Goal: Check status: Check status

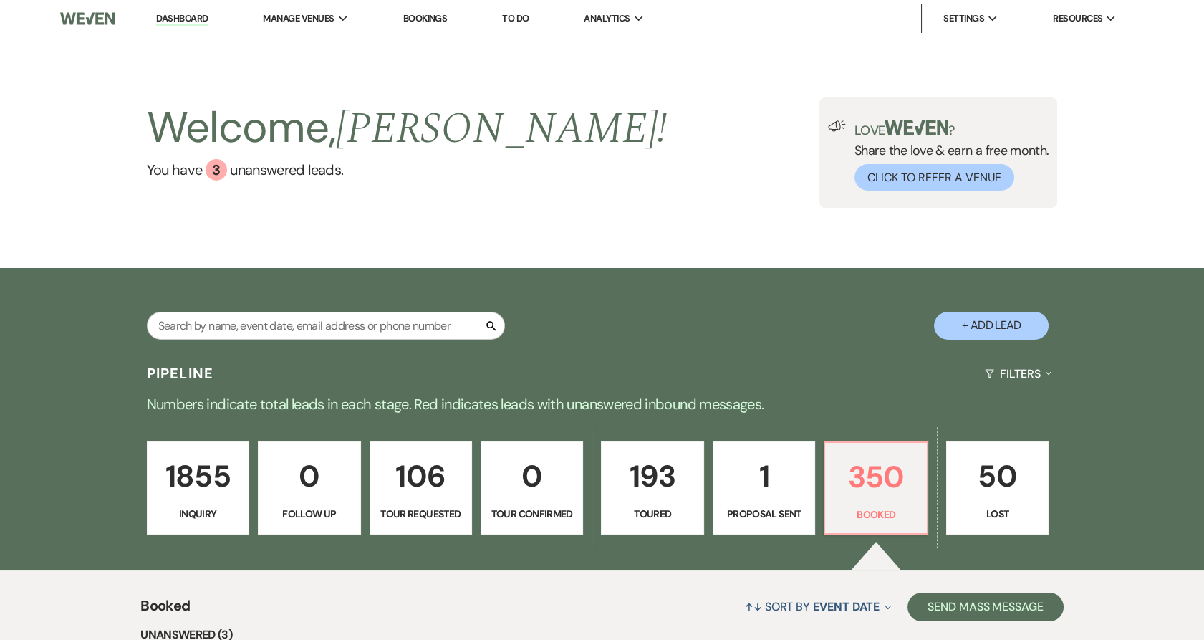
drag, startPoint x: 436, startPoint y: 19, endPoint x: 518, endPoint y: 302, distance: 295.4
click at [436, 19] on link "Bookings" at bounding box center [425, 18] width 44 height 12
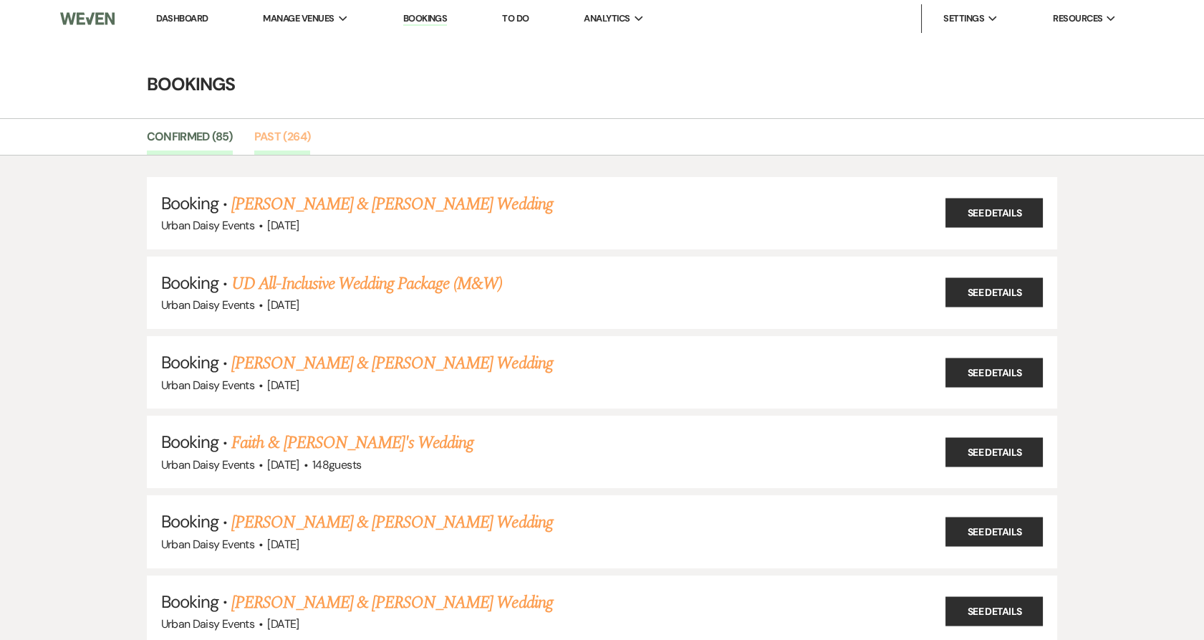
click at [279, 141] on link "Past (264)" at bounding box center [282, 141] width 57 height 27
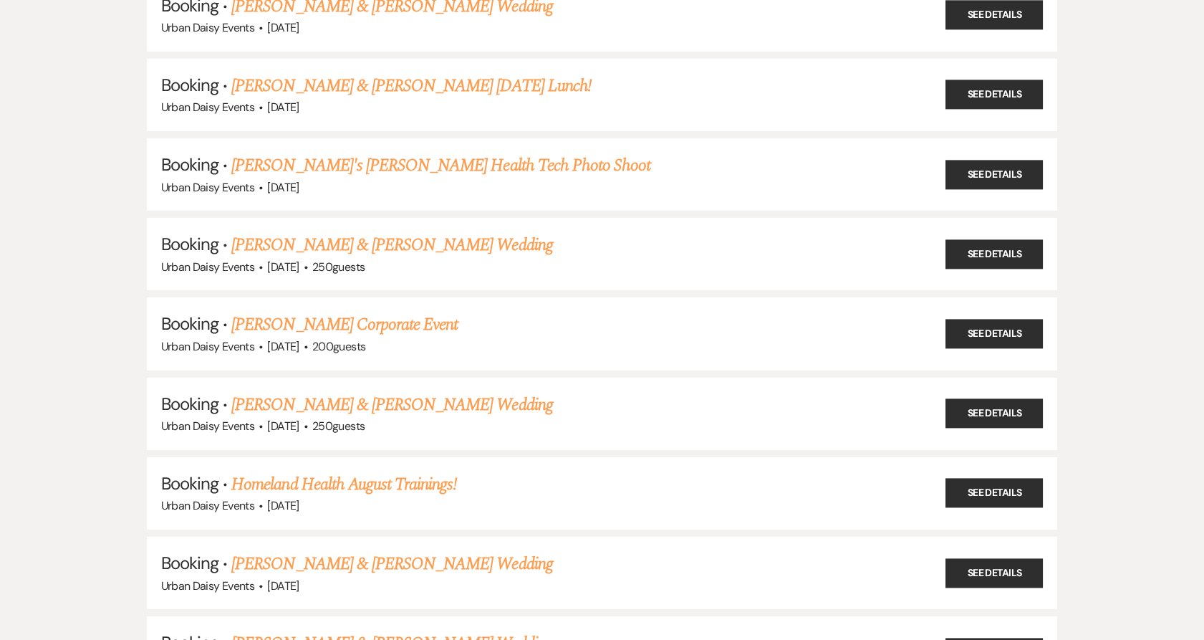
scroll to position [20141, 0]
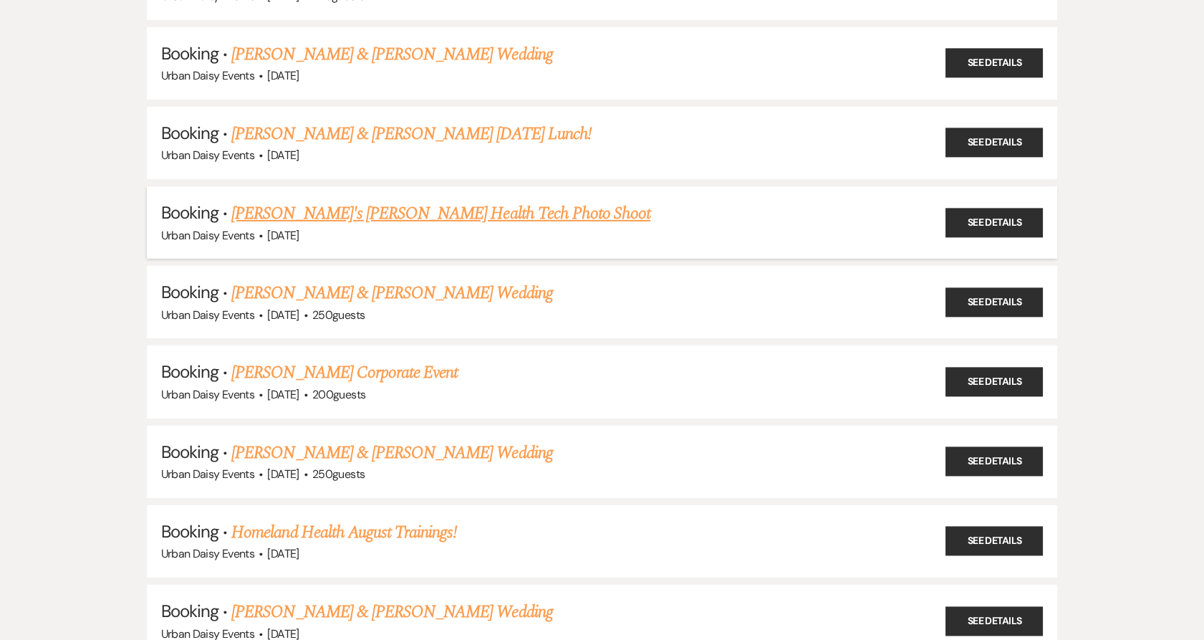
click at [354, 201] on link "[PERSON_NAME]'s [PERSON_NAME] Health Tech Photo Shoot" at bounding box center [440, 214] width 419 height 26
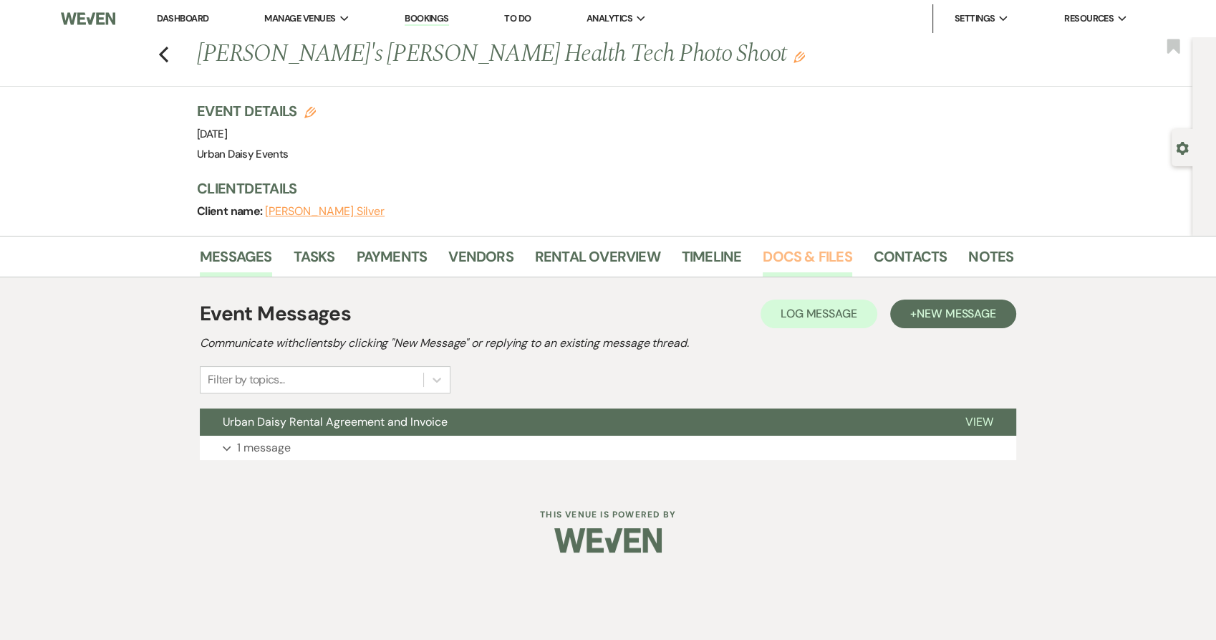
click at [780, 248] on link "Docs & Files" at bounding box center [807, 261] width 89 height 32
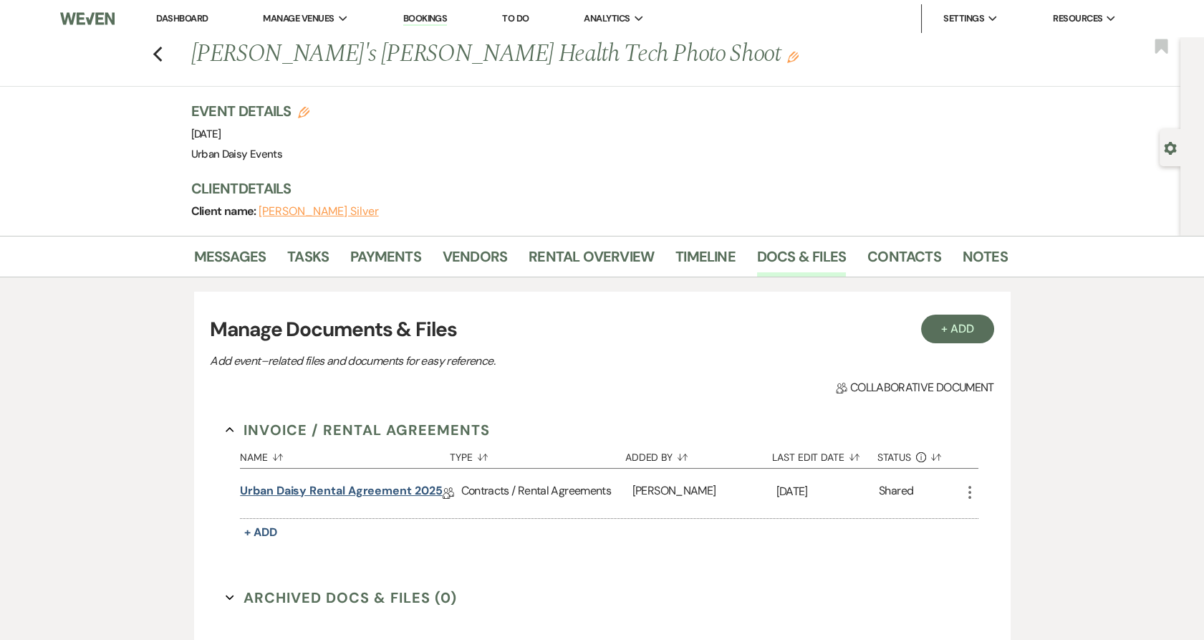
click at [276, 489] on link "Urban Daisy Rental Agreement 2025" at bounding box center [341, 493] width 202 height 22
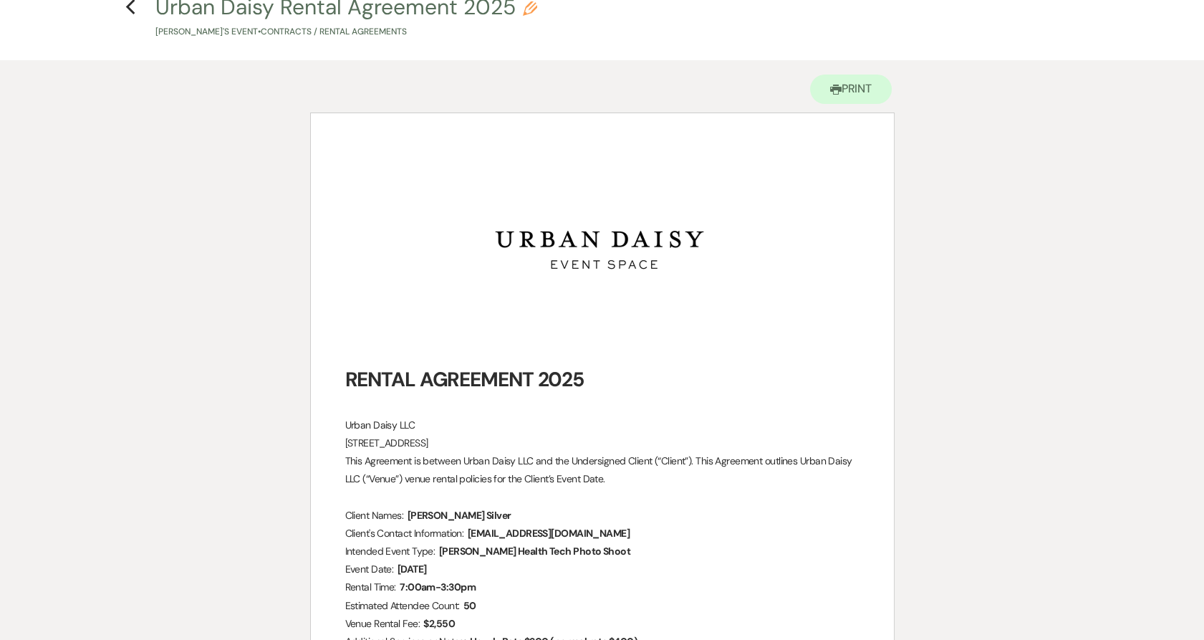
scroll to position [159, 0]
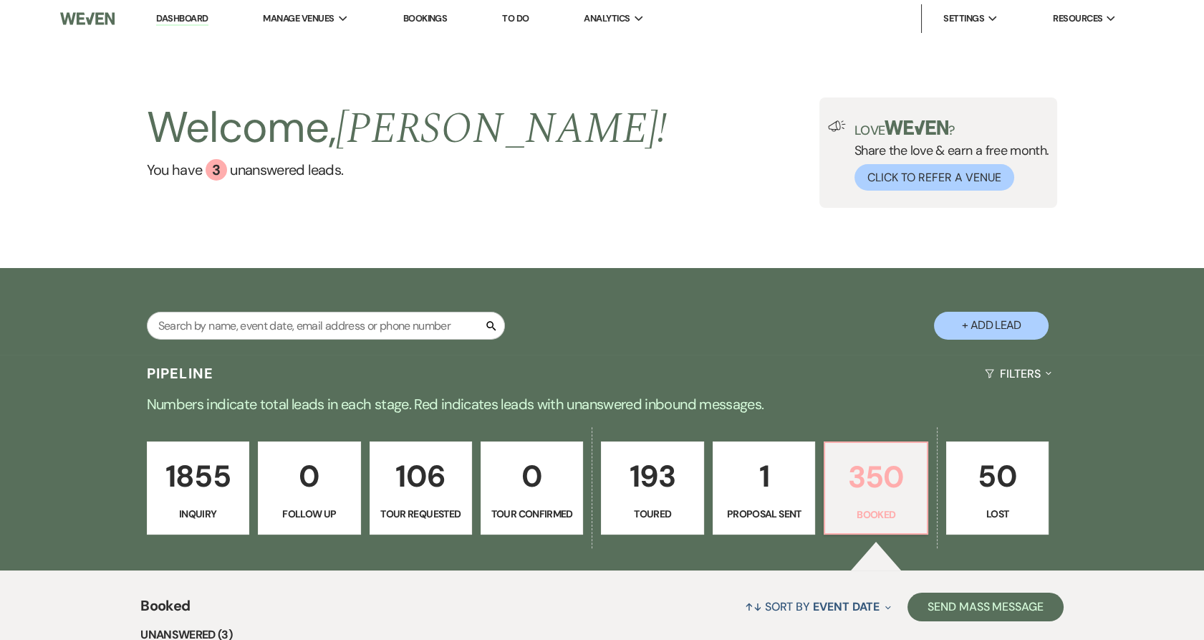
click at [850, 491] on p "350" at bounding box center [876, 477] width 84 height 48
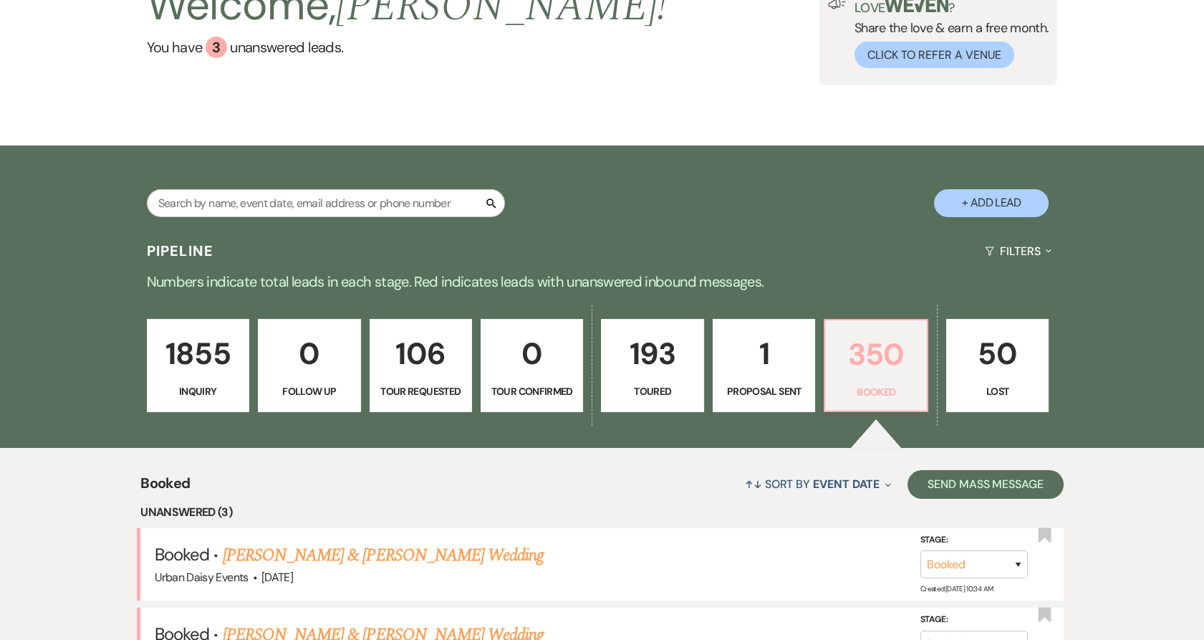
scroll to position [398, 0]
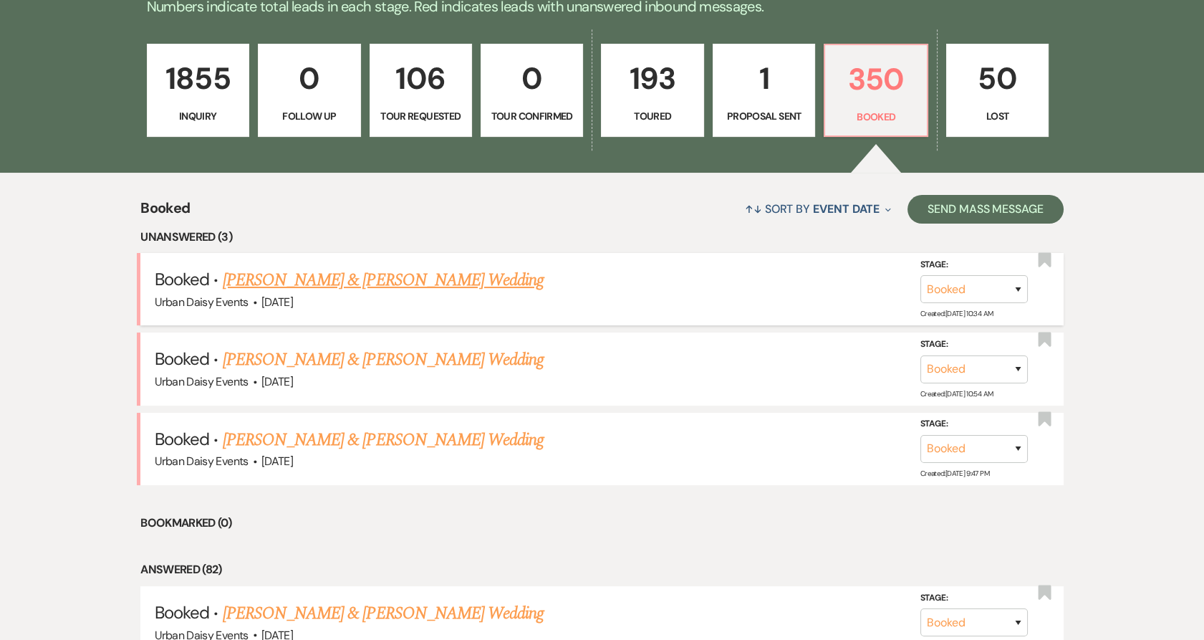
click at [283, 281] on link "[PERSON_NAME] & [PERSON_NAME] Wedding" at bounding box center [383, 280] width 321 height 26
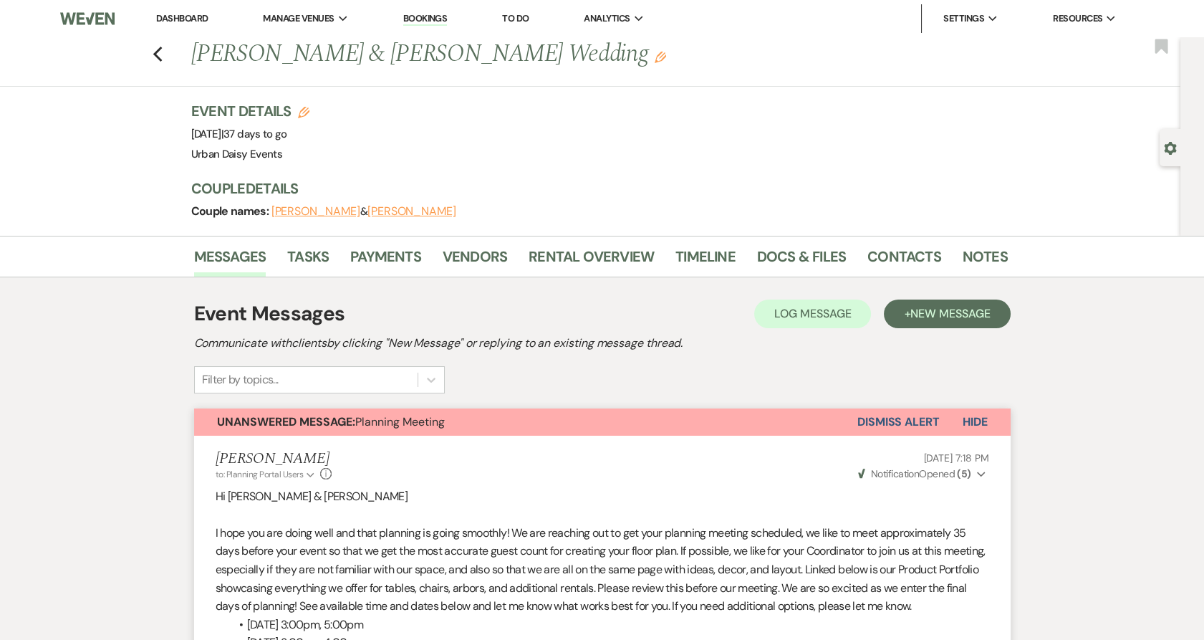
click at [185, 16] on link "Dashboard" at bounding box center [182, 18] width 52 height 12
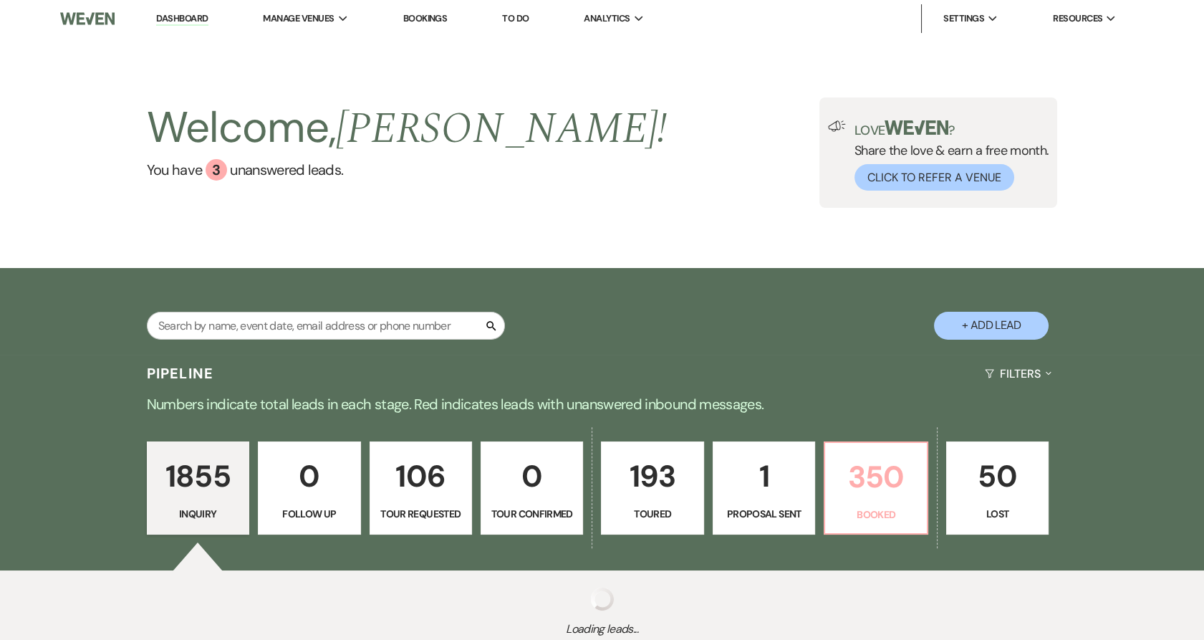
click at [904, 521] on p "Booked" at bounding box center [876, 514] width 84 height 16
